Goal: Information Seeking & Learning: Learn about a topic

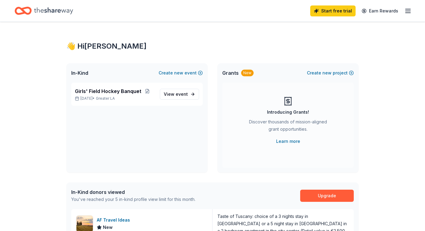
scroll to position [128, 0]
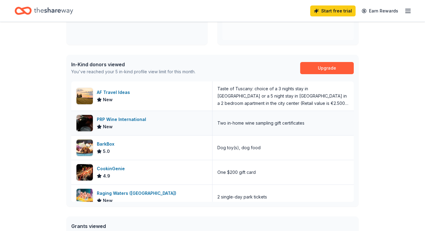
click at [138, 121] on div "PRP Wine International" at bounding box center [123, 119] width 52 height 7
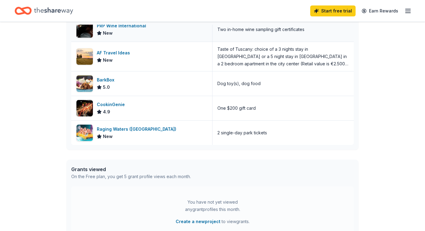
scroll to position [259, 0]
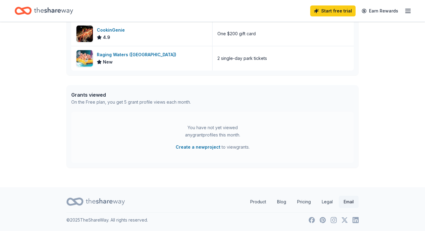
click at [347, 202] on link "Email" at bounding box center [349, 202] width 20 height 12
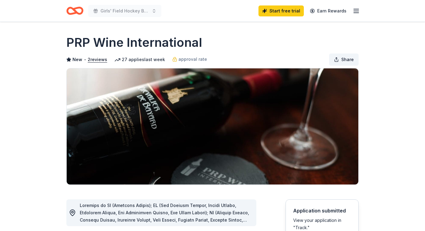
click at [339, 60] on button "Share" at bounding box center [344, 60] width 30 height 12
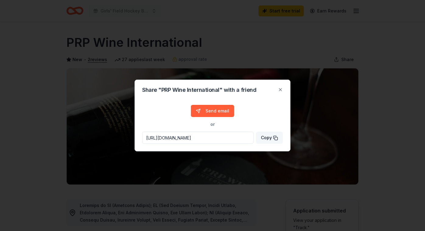
click at [268, 139] on span "Copy" at bounding box center [269, 137] width 17 height 7
click at [277, 87] on button "Close" at bounding box center [280, 90] width 12 height 12
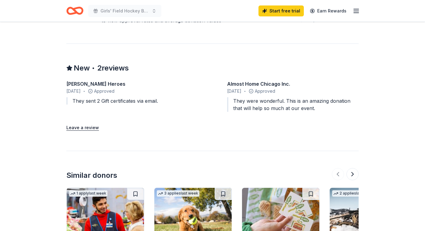
scroll to position [543, 0]
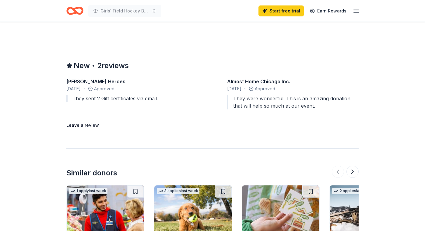
drag, startPoint x: 110, startPoint y: 81, endPoint x: 68, endPoint y: 80, distance: 41.4
click at [68, 80] on div "[PERSON_NAME] Heroes" at bounding box center [132, 81] width 132 height 7
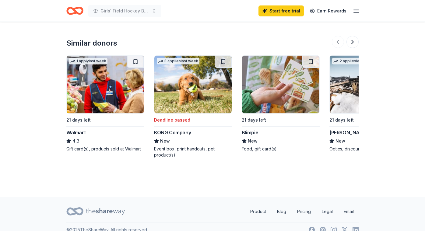
scroll to position [674, 0]
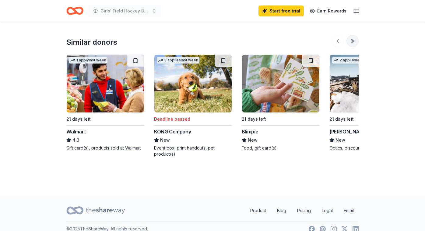
click at [353, 44] on button at bounding box center [353, 41] width 12 height 12
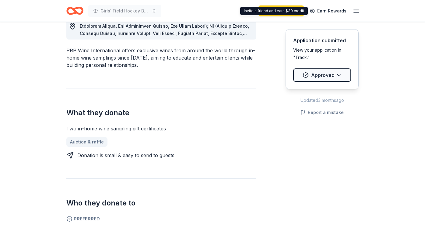
scroll to position [0, 0]
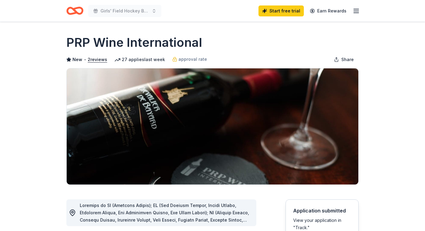
click at [76, 11] on icon "Home" at bounding box center [77, 11] width 9 height 6
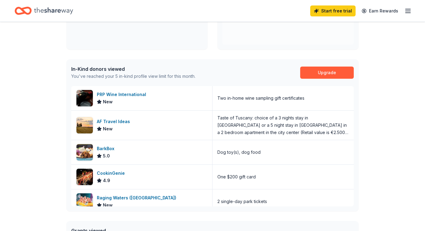
scroll to position [125, 0]
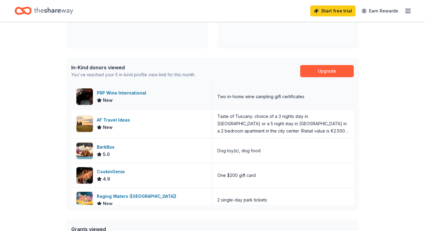
click at [132, 93] on div "PRP Wine International" at bounding box center [123, 93] width 52 height 7
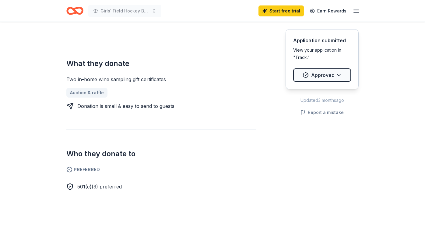
scroll to position [237, 0]
click at [91, 93] on link "Auction & raffle" at bounding box center [89, 93] width 46 height 10
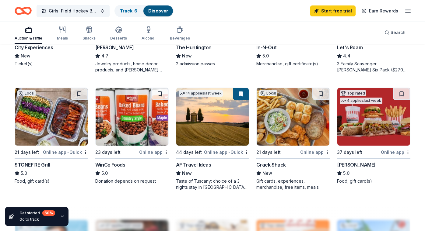
scroll to position [376, 0]
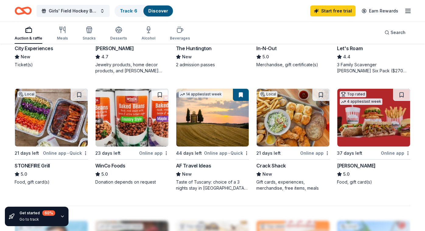
click at [35, 163] on div "STONEFIRE Grill" at bounding box center [32, 165] width 35 height 7
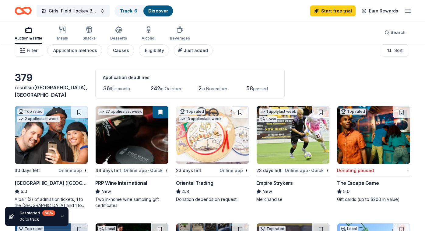
scroll to position [4, 0]
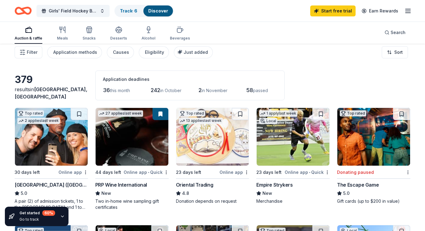
click at [271, 184] on div "Empire Strykers" at bounding box center [274, 185] width 36 height 7
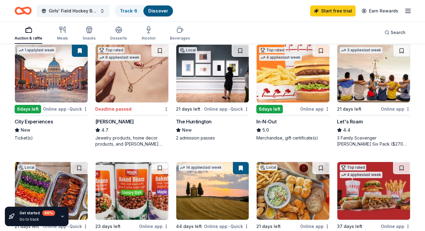
scroll to position [303, 0]
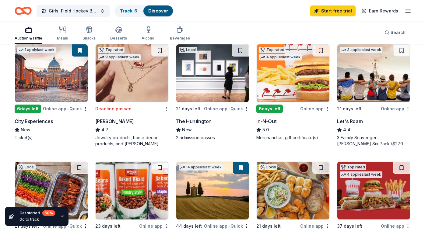
click at [196, 122] on div "The Huntington" at bounding box center [194, 121] width 36 height 7
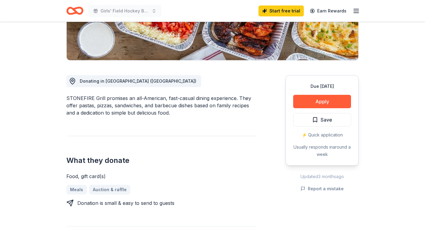
scroll to position [128, 0]
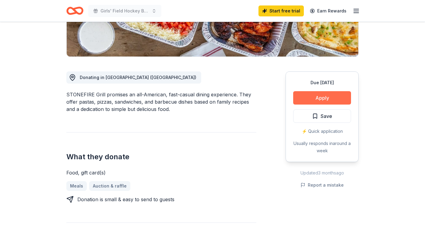
click at [314, 97] on button "Apply" at bounding box center [322, 97] width 58 height 13
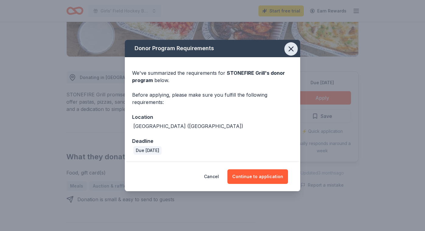
click at [292, 46] on icon "button" at bounding box center [291, 49] width 9 height 9
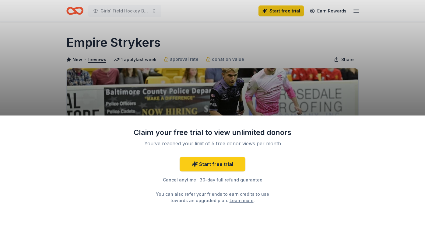
click at [287, 113] on div "Claim your free trial to view unlimited donors You've reached your limit of 5 f…" at bounding box center [212, 115] width 425 height 231
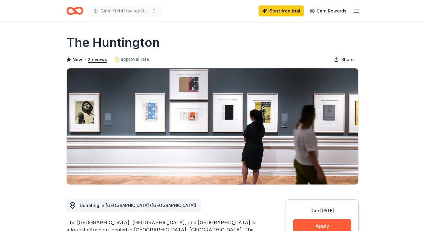
scroll to position [109, 0]
